Goal: Task Accomplishment & Management: Complete application form

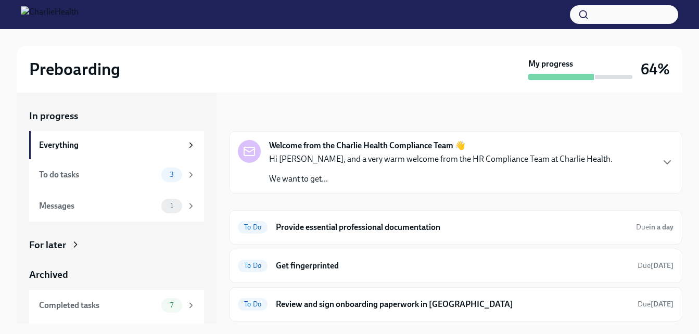
click at [370, 154] on p "Hi [PERSON_NAME], and a very warm welcome from the HR Compliance Team at Charli…" at bounding box center [441, 159] width 344 height 11
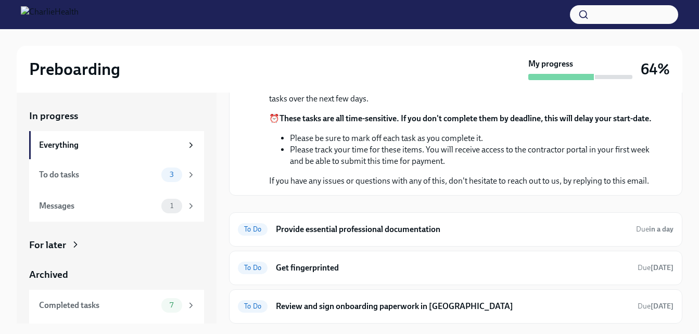
scroll to position [52, 0]
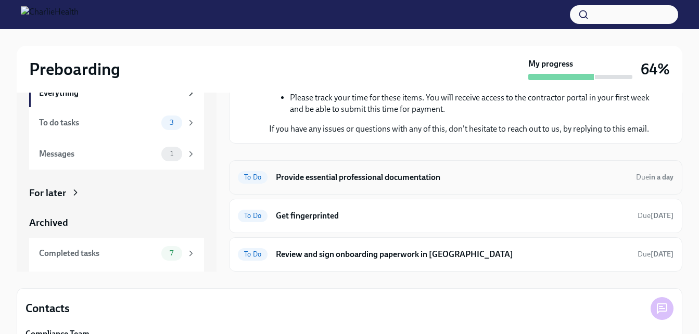
click at [369, 170] on div "To Do Provide essential professional documentation Due in a day" at bounding box center [456, 177] width 436 height 17
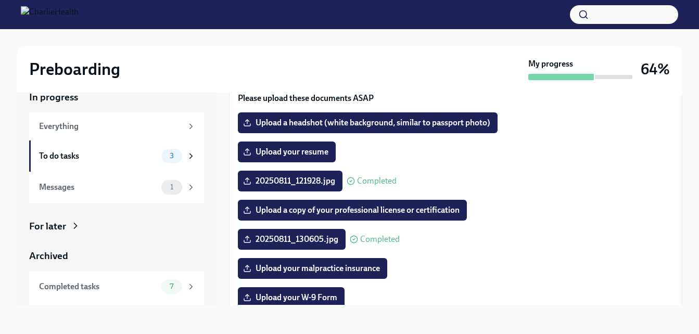
scroll to position [31, 0]
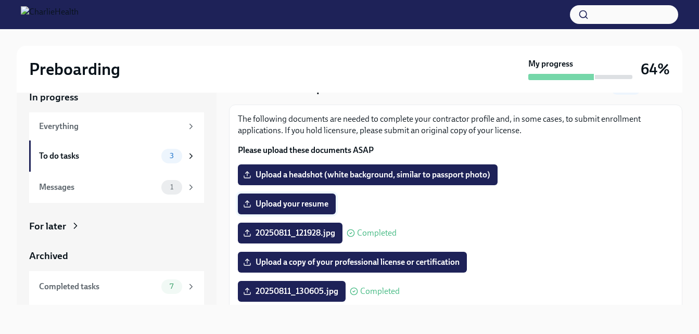
click at [283, 196] on label "Upload your resume" at bounding box center [287, 204] width 98 height 21
click at [0, 0] on input "Upload your resume" at bounding box center [0, 0] width 0 height 0
click at [313, 199] on span "Upload your resume" at bounding box center [286, 204] width 83 height 10
click at [0, 0] on input "Upload your resume" at bounding box center [0, 0] width 0 height 0
click at [297, 206] on span "Upload your resume" at bounding box center [286, 204] width 83 height 10
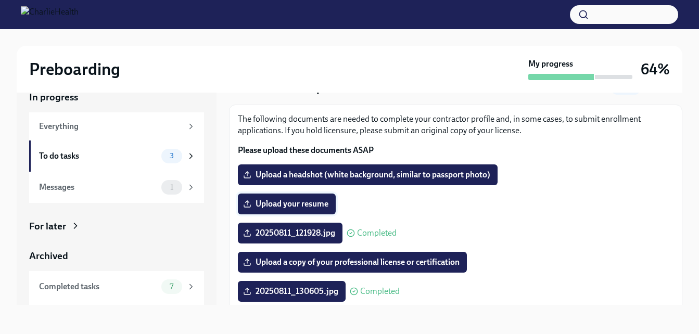
click at [0, 0] on input "Upload your resume" at bounding box center [0, 0] width 0 height 0
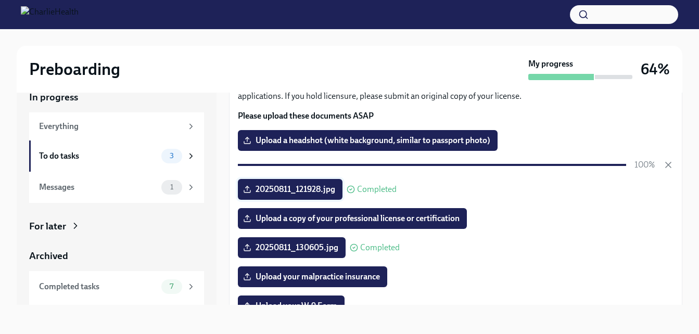
scroll to position [83, 0]
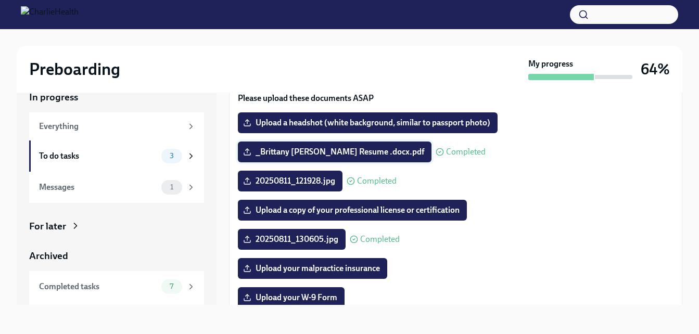
click at [291, 150] on span "_Brittany [PERSON_NAME] Resume .docx.pdf" at bounding box center [334, 152] width 179 height 10
click at [0, 0] on input "_Brittany [PERSON_NAME] Resume .docx.pdf" at bounding box center [0, 0] width 0 height 0
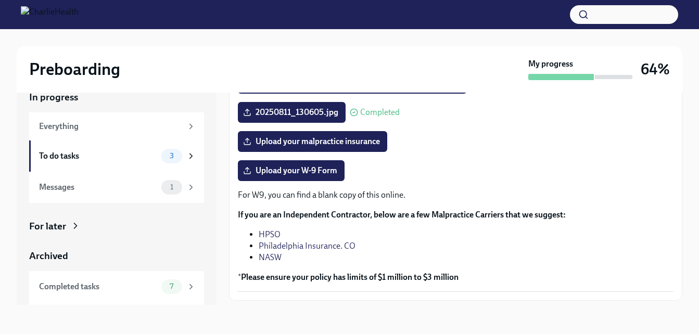
scroll to position [239, 0]
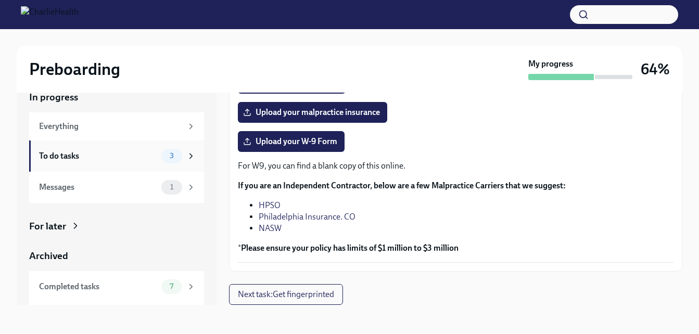
click at [111, 162] on div "To do tasks 3" at bounding box center [117, 156] width 157 height 15
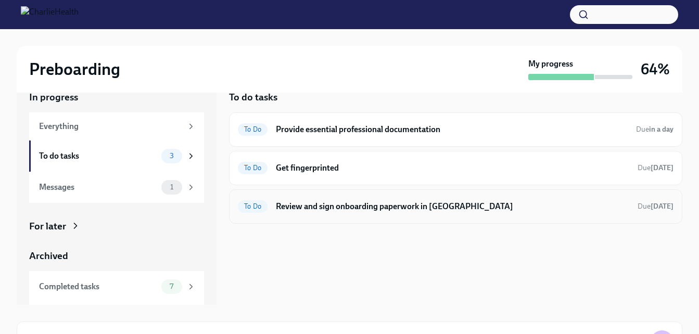
click at [340, 208] on h6 "Review and sign onboarding paperwork in [GEOGRAPHIC_DATA]" at bounding box center [453, 206] width 354 height 11
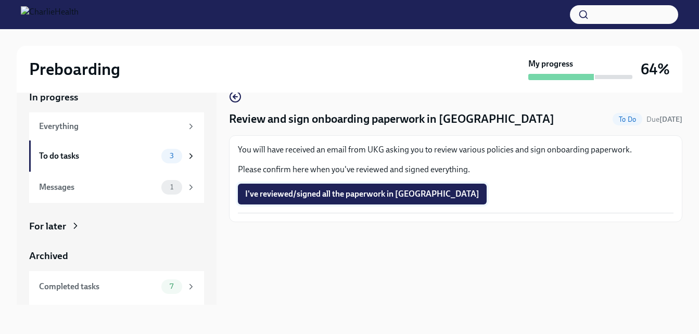
click at [338, 196] on span "I've reviewed/signed all the paperwork in [GEOGRAPHIC_DATA]" at bounding box center [362, 194] width 234 height 10
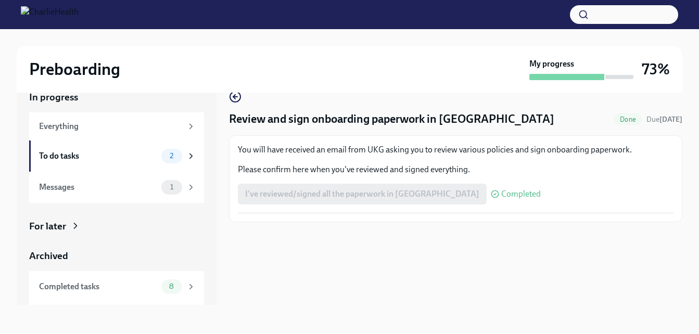
click at [501, 194] on span "Completed" at bounding box center [521, 194] width 40 height 8
click at [343, 193] on div "I've reviewed/signed all the paperwork in [GEOGRAPHIC_DATA] Completed" at bounding box center [389, 194] width 303 height 21
click at [102, 162] on div "To do tasks 2" at bounding box center [117, 156] width 157 height 15
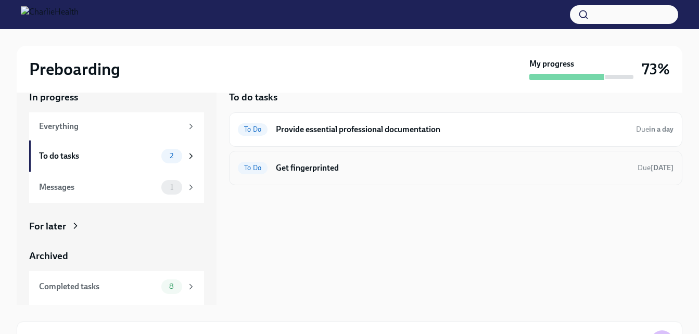
click at [327, 171] on h6 "Get fingerprinted" at bounding box center [453, 167] width 354 height 11
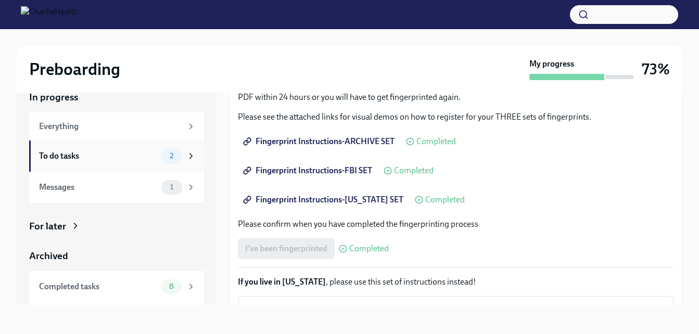
scroll to position [51, 0]
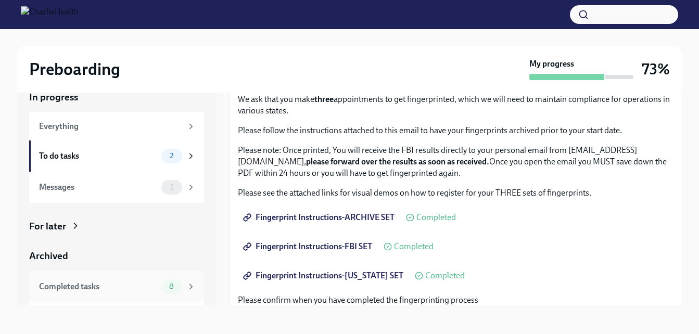
click at [95, 279] on div "Completed tasks 8" at bounding box center [116, 286] width 175 height 31
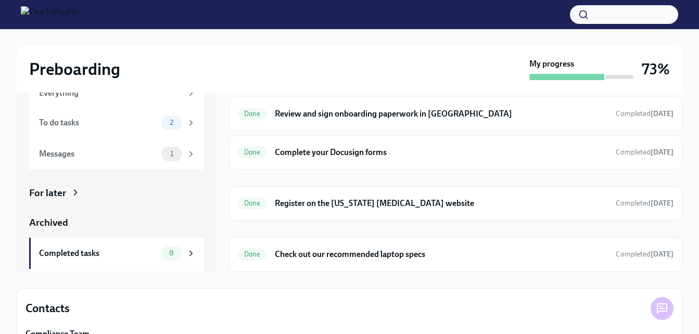
scroll to position [102, 0]
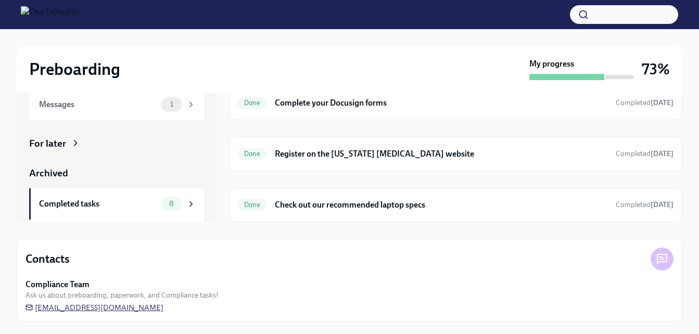
click at [73, 311] on span "[EMAIL_ADDRESS][DOMAIN_NAME]" at bounding box center [95, 307] width 138 height 10
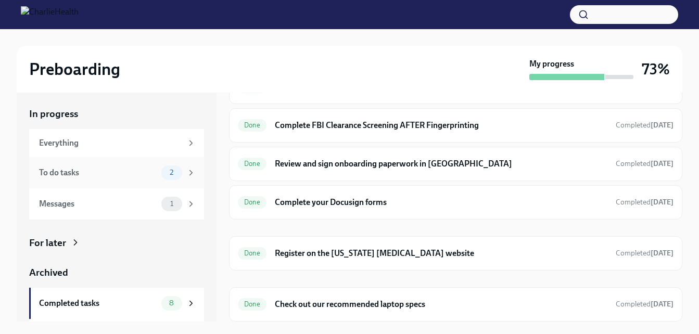
scroll to position [0, 0]
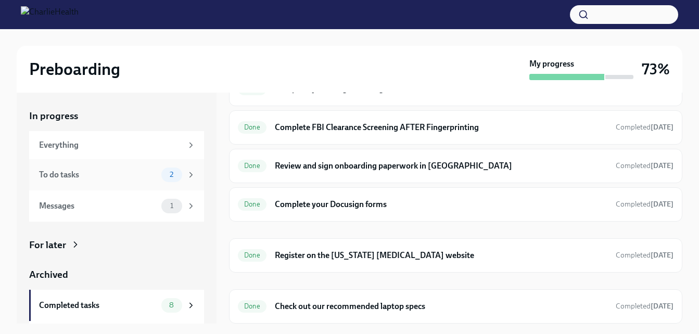
click at [114, 167] on div "To do tasks 2" at bounding box center [116, 174] width 175 height 31
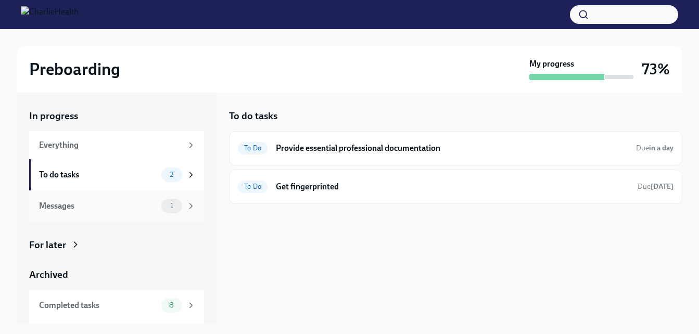
click at [126, 205] on div "Messages" at bounding box center [98, 205] width 118 height 11
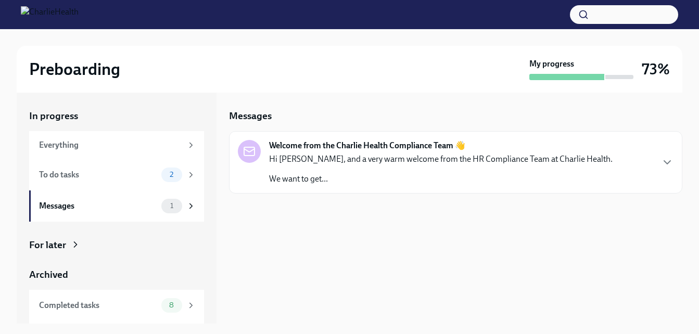
click at [380, 157] on p "Hi [PERSON_NAME], and a very warm welcome from the HR Compliance Team at Charli…" at bounding box center [441, 159] width 344 height 11
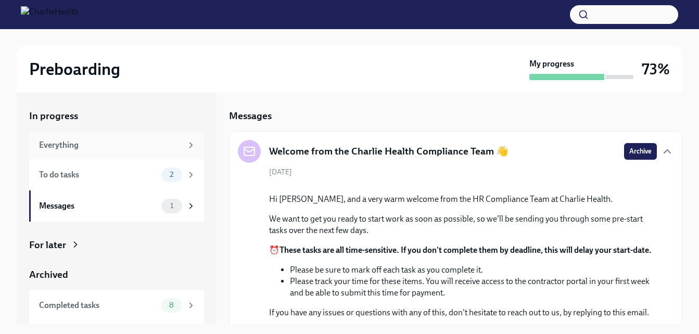
click at [103, 153] on div "Everything" at bounding box center [116, 145] width 175 height 28
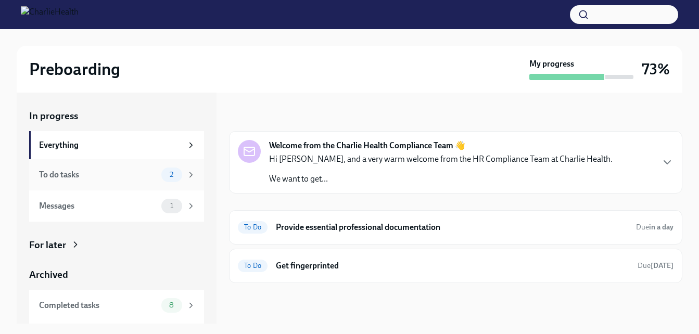
click at [100, 168] on div "To do tasks 2" at bounding box center [117, 175] width 157 height 15
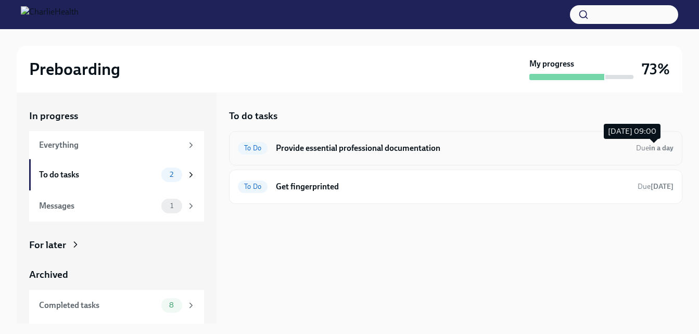
click at [651, 148] on strong "in a day" at bounding box center [661, 148] width 24 height 9
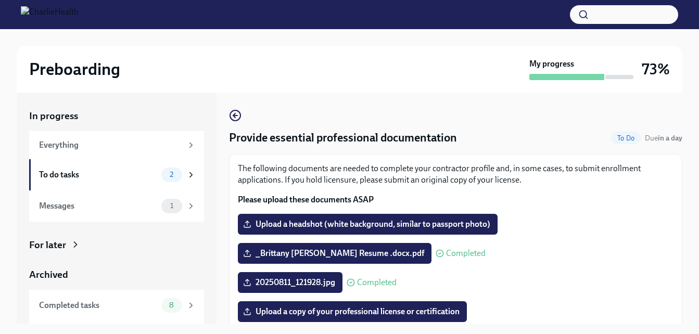
click at [441, 169] on p "The following documents are needed to complete your contractor profile and, in …" at bounding box center [456, 174] width 436 height 23
click at [94, 176] on div "To do tasks" at bounding box center [98, 174] width 118 height 11
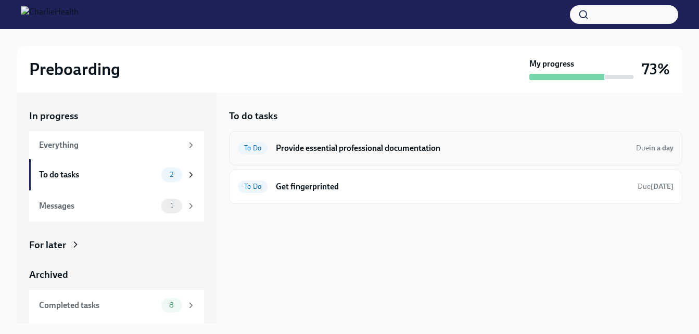
click at [303, 150] on h6 "Provide essential professional documentation" at bounding box center [452, 148] width 352 height 11
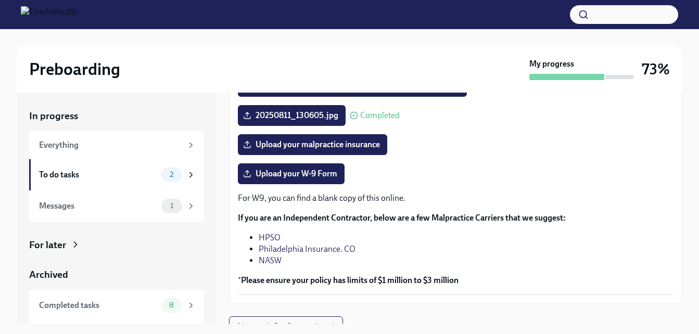
scroll to position [239, 0]
